Goal: Task Accomplishment & Management: Use online tool/utility

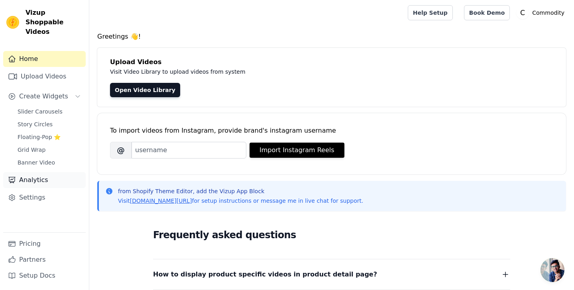
click at [49, 173] on link "Analytics" at bounding box center [44, 180] width 83 height 16
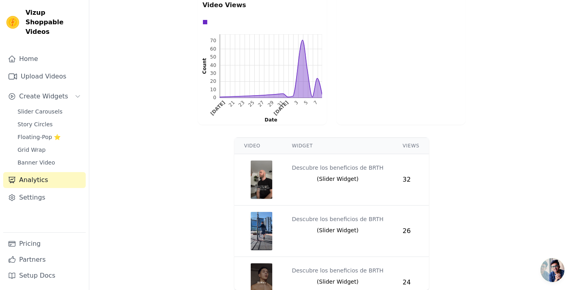
scroll to position [215, 0]
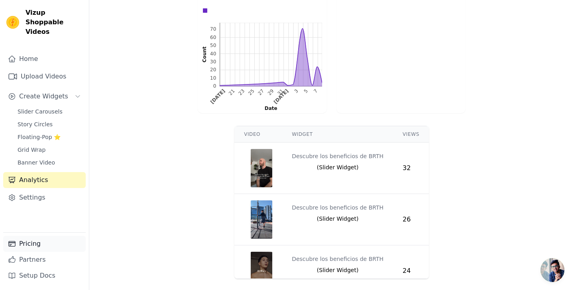
click at [41, 245] on link "Pricing" at bounding box center [44, 244] width 83 height 16
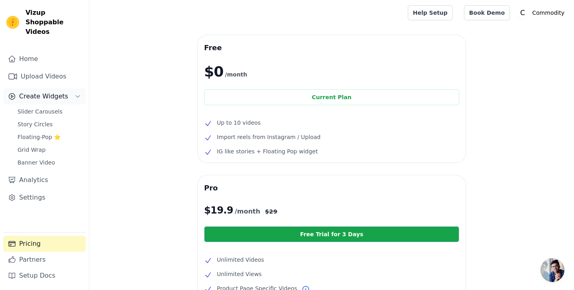
click at [47, 92] on span "Create Widgets" at bounding box center [43, 97] width 49 height 10
click at [44, 108] on span "Slider Carousels" at bounding box center [40, 112] width 45 height 8
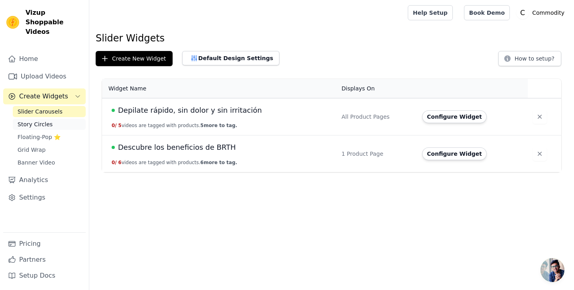
click at [43, 120] on span "Story Circles" at bounding box center [35, 124] width 35 height 8
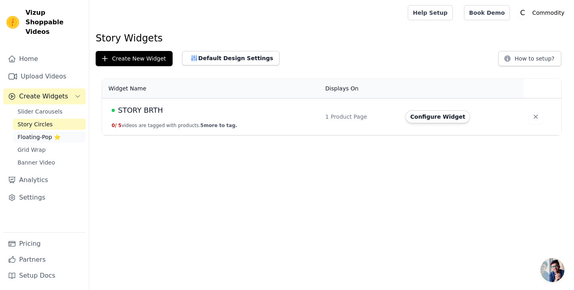
click at [39, 133] on span "Floating-Pop ⭐" at bounding box center [39, 137] width 43 height 8
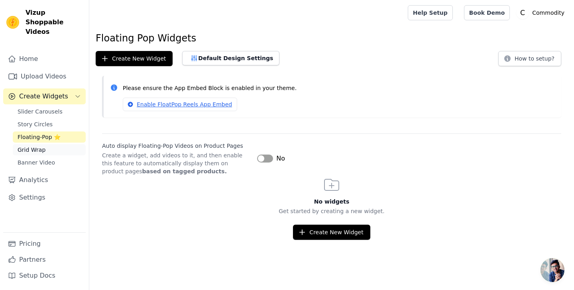
click at [38, 146] on span "Grid Wrap" at bounding box center [32, 150] width 28 height 8
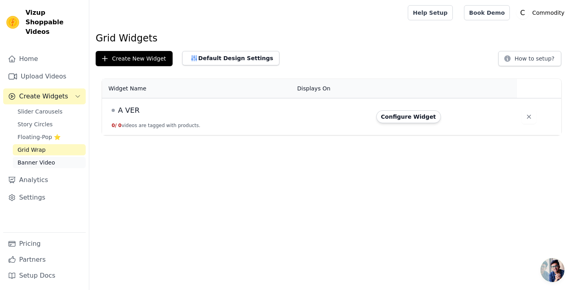
click at [36, 159] on span "Banner Video" at bounding box center [37, 163] width 38 height 8
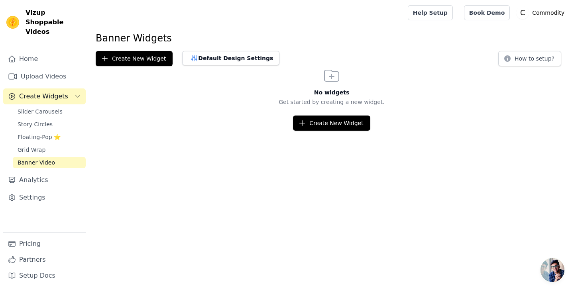
click at [45, 108] on div "Slider Carousels Story Circles Floating-Pop ⭐ Grid Wrap Banner Video" at bounding box center [49, 137] width 73 height 62
click at [48, 108] on span "Slider Carousels" at bounding box center [40, 112] width 45 height 8
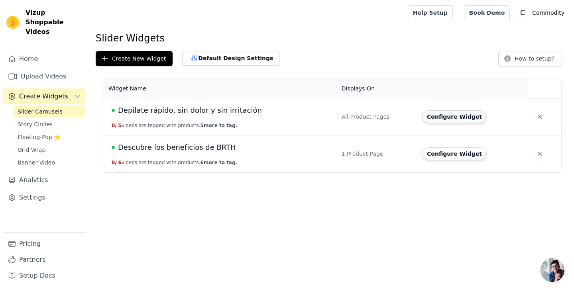
click at [451, 119] on button "Configure Widget" at bounding box center [454, 117] width 65 height 13
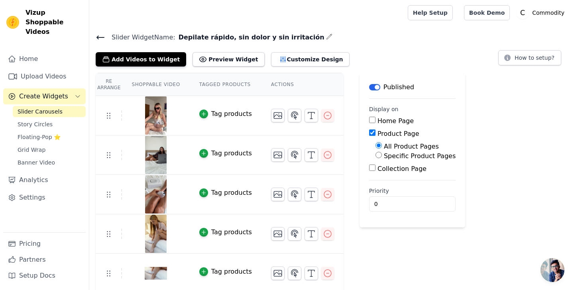
click at [377, 156] on input "Specific Product Pages" at bounding box center [379, 155] width 6 height 6
radio input "true"
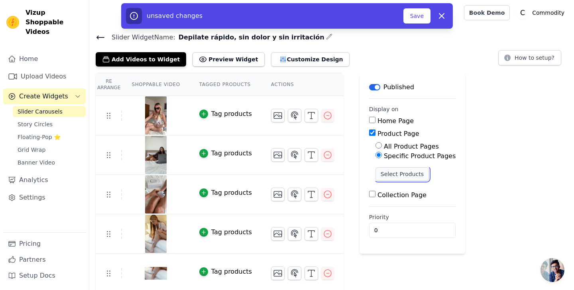
click at [383, 174] on button "Select Products" at bounding box center [402, 175] width 53 height 14
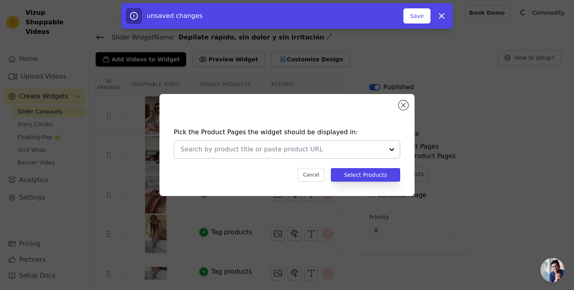
click at [370, 153] on input "text" at bounding box center [282, 150] width 203 height 10
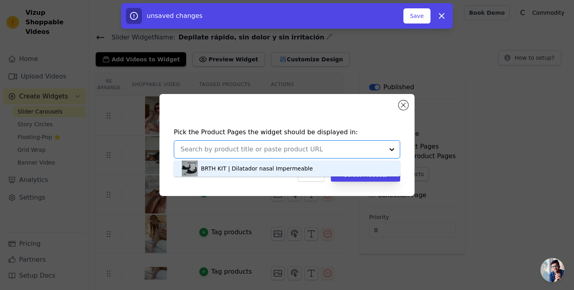
click at [370, 153] on input "text" at bounding box center [282, 150] width 203 height 10
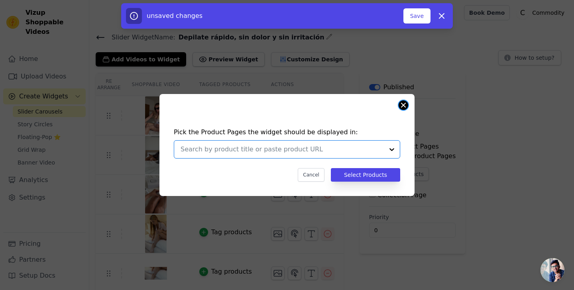
click at [404, 107] on button "Close modal" at bounding box center [404, 106] width 10 height 10
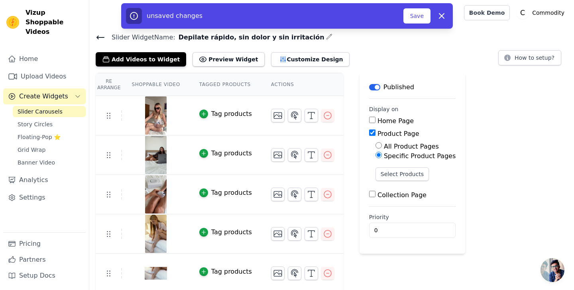
click at [377, 85] on button "Label" at bounding box center [374, 87] width 11 height 6
click at [438, 18] on icon "button" at bounding box center [442, 16] width 10 height 10
radio input "true"
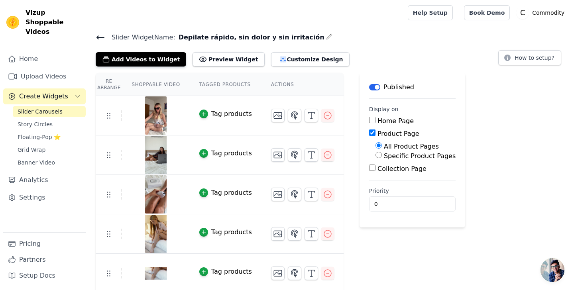
click at [373, 87] on button "Label" at bounding box center [374, 87] width 11 height 6
click at [91, 35] on div "Slider Widget Name: Depilate rápido, sin dolor y sin irritación Add Videos to W…" at bounding box center [331, 49] width 485 height 35
click at [93, 36] on div "Slider Widget Name: Depilate rápido, sin dolor y sin irritación Add Videos to W…" at bounding box center [331, 49] width 485 height 35
click at [99, 38] on icon at bounding box center [101, 38] width 10 height 10
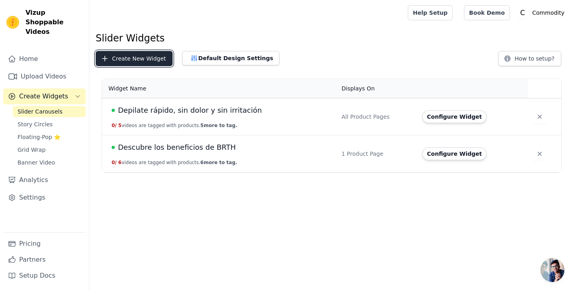
click at [143, 62] on button "Create New Widget" at bounding box center [134, 58] width 77 height 15
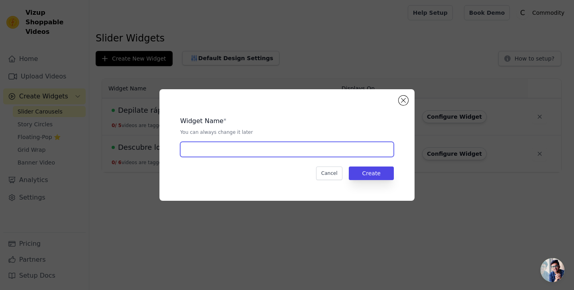
click at [251, 153] on input "text" at bounding box center [287, 149] width 214 height 15
type input "BagPro®"
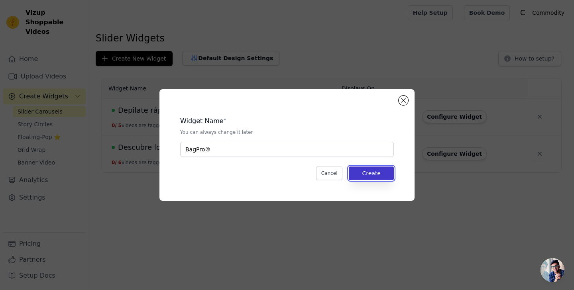
click at [387, 170] on button "Create" at bounding box center [371, 174] width 45 height 14
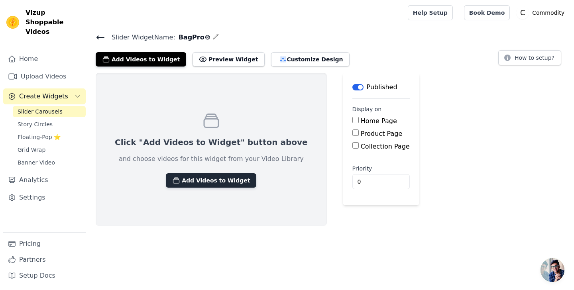
click at [189, 184] on button "Add Videos to Widget" at bounding box center [211, 181] width 91 height 14
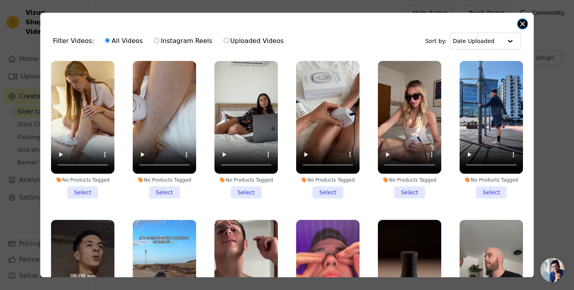
click at [522, 21] on button "Close modal" at bounding box center [523, 24] width 10 height 10
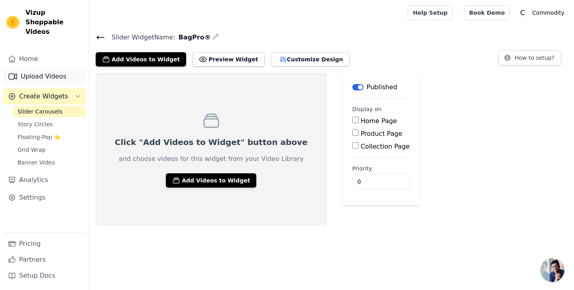
click at [35, 69] on link "Upload Videos" at bounding box center [44, 77] width 83 height 16
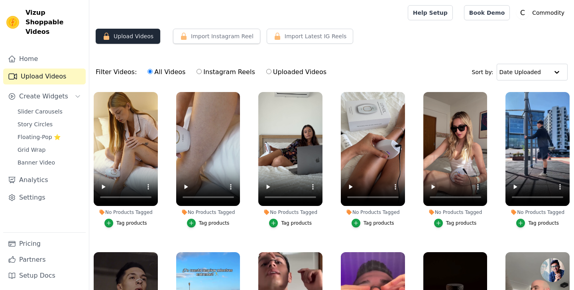
click at [140, 39] on button "Upload Videos" at bounding box center [128, 36] width 65 height 15
click at [121, 36] on button "Upload Videos" at bounding box center [128, 36] width 65 height 15
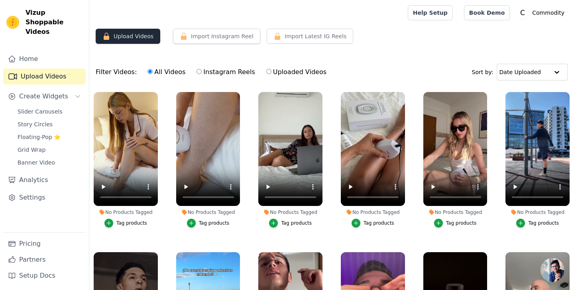
click at [121, 36] on button "Upload Videos" at bounding box center [128, 36] width 65 height 15
click at [123, 38] on button "Upload Videos" at bounding box center [128, 36] width 65 height 15
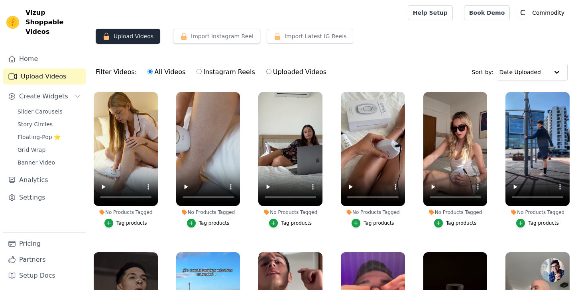
click at [123, 38] on button "Upload Videos" at bounding box center [128, 36] width 65 height 15
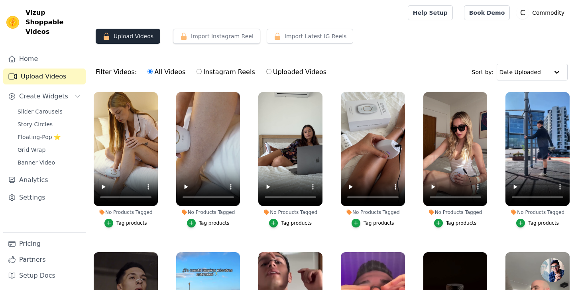
click at [123, 38] on button "Upload Videos" at bounding box center [128, 36] width 65 height 15
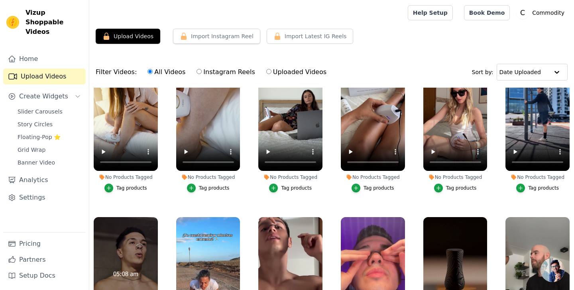
scroll to position [68, 0]
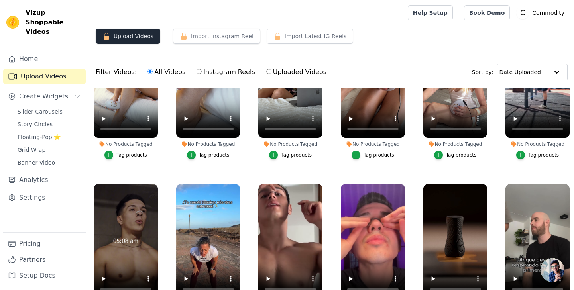
click at [134, 42] on button "Upload Videos" at bounding box center [128, 36] width 65 height 15
click at [109, 34] on icon "button" at bounding box center [107, 36] width 8 height 8
